Goal: Information Seeking & Learning: Understand process/instructions

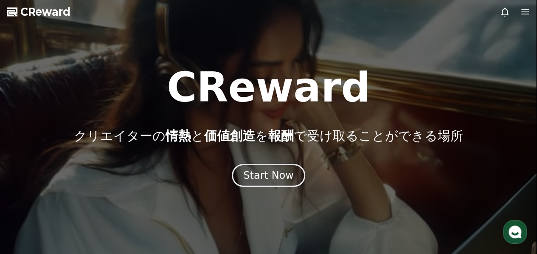
drag, startPoint x: 0, startPoint y: 0, endPoint x: 523, endPoint y: 9, distance: 522.6
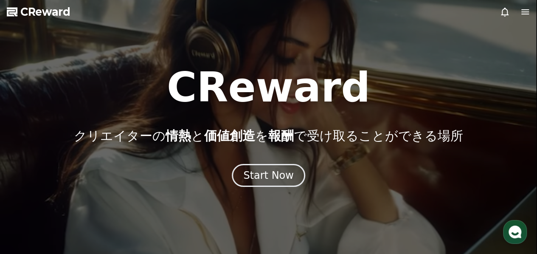
click at [523, 9] on icon at bounding box center [526, 11] width 8 height 5
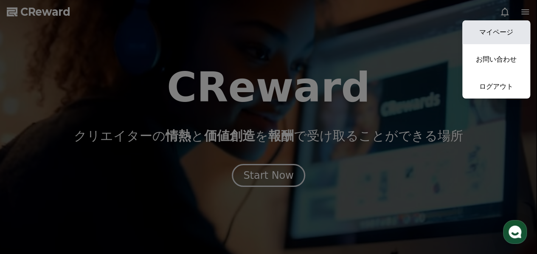
click at [499, 35] on link "マイページ" at bounding box center [497, 32] width 68 height 24
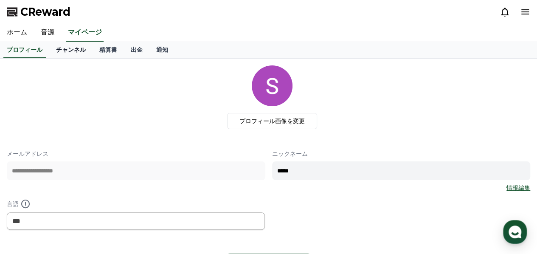
click at [58, 48] on link "チャンネル" at bounding box center [70, 50] width 43 height 16
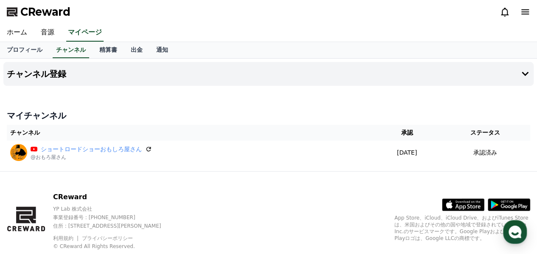
scroll to position [23, 0]
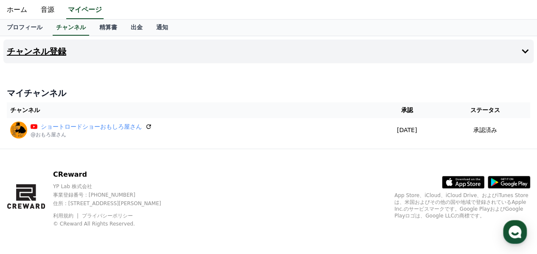
click at [114, 52] on button "チャンネル登録" at bounding box center [268, 52] width 531 height 24
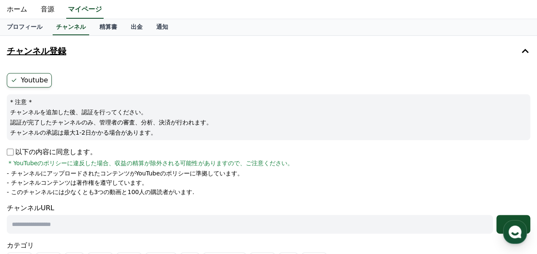
scroll to position [0, 0]
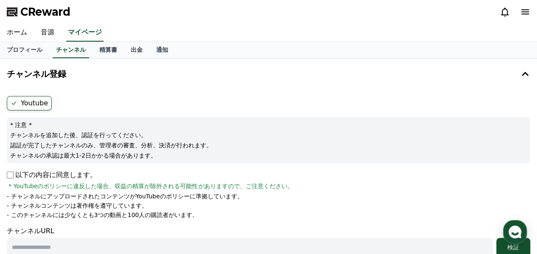
click at [506, 14] on icon at bounding box center [505, 12] width 10 height 10
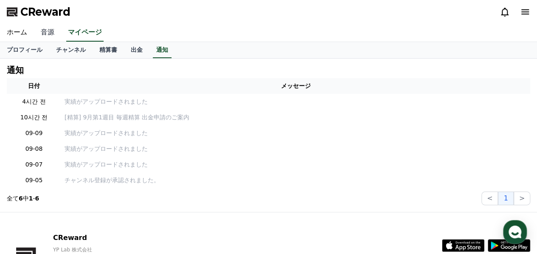
click at [51, 34] on link "音源" at bounding box center [47, 33] width 27 height 18
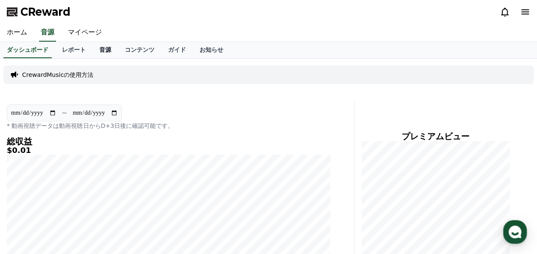
click at [93, 53] on link "音源" at bounding box center [105, 50] width 25 height 16
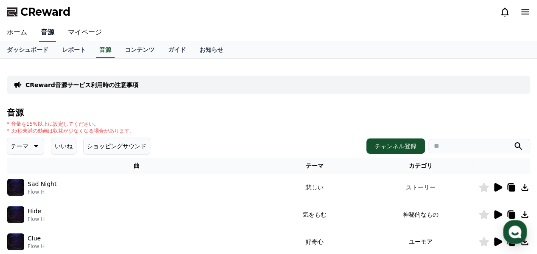
click at [50, 40] on link "音源" at bounding box center [47, 33] width 17 height 18
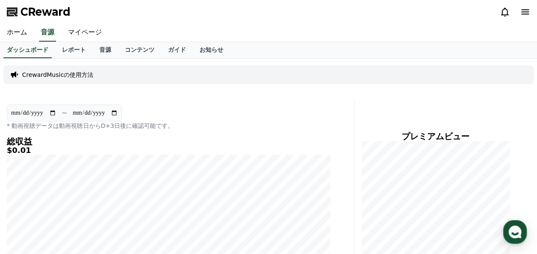
click at [58, 74] on p "CrewardMusicの使用方法" at bounding box center [57, 75] width 71 height 8
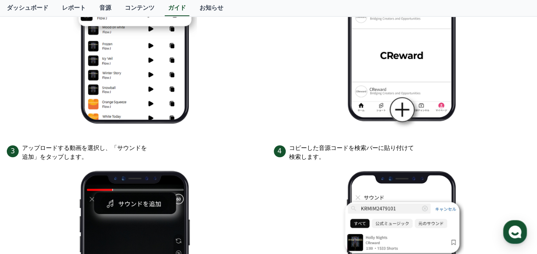
scroll to position [147, 0]
